Goal: Information Seeking & Learning: Learn about a topic

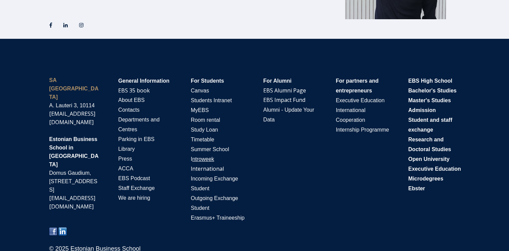
scroll to position [1192, 0]
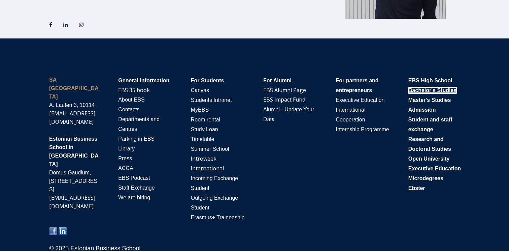
click at [427, 91] on span "Bachelor's Studies" at bounding box center [432, 90] width 48 height 6
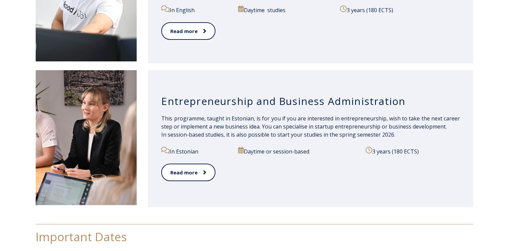
scroll to position [734, 0]
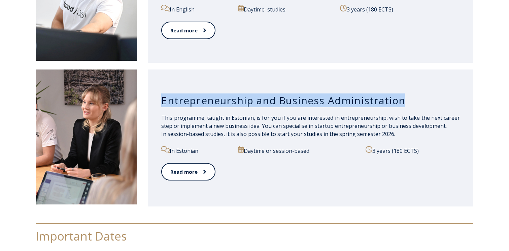
drag, startPoint x: 163, startPoint y: 100, endPoint x: 405, endPoint y: 98, distance: 242.5
click at [405, 98] on h3 "Entrepreneurship and Business Administration" at bounding box center [310, 100] width 299 height 13
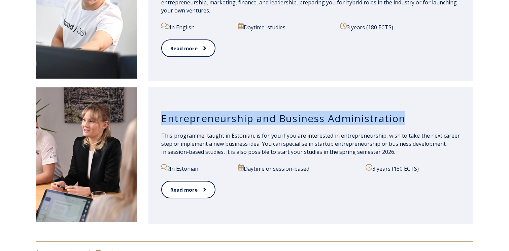
scroll to position [725, 0]
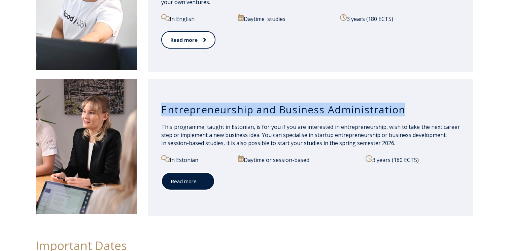
click at [186, 181] on link "Read more" at bounding box center [188, 181] width 54 height 19
click at [220, 90] on div "Entrepreneurship and Business Administration This programme, taught in Estonian…" at bounding box center [311, 147] width 326 height 137
